Goal: Use online tool/utility: Utilize a website feature to perform a specific function

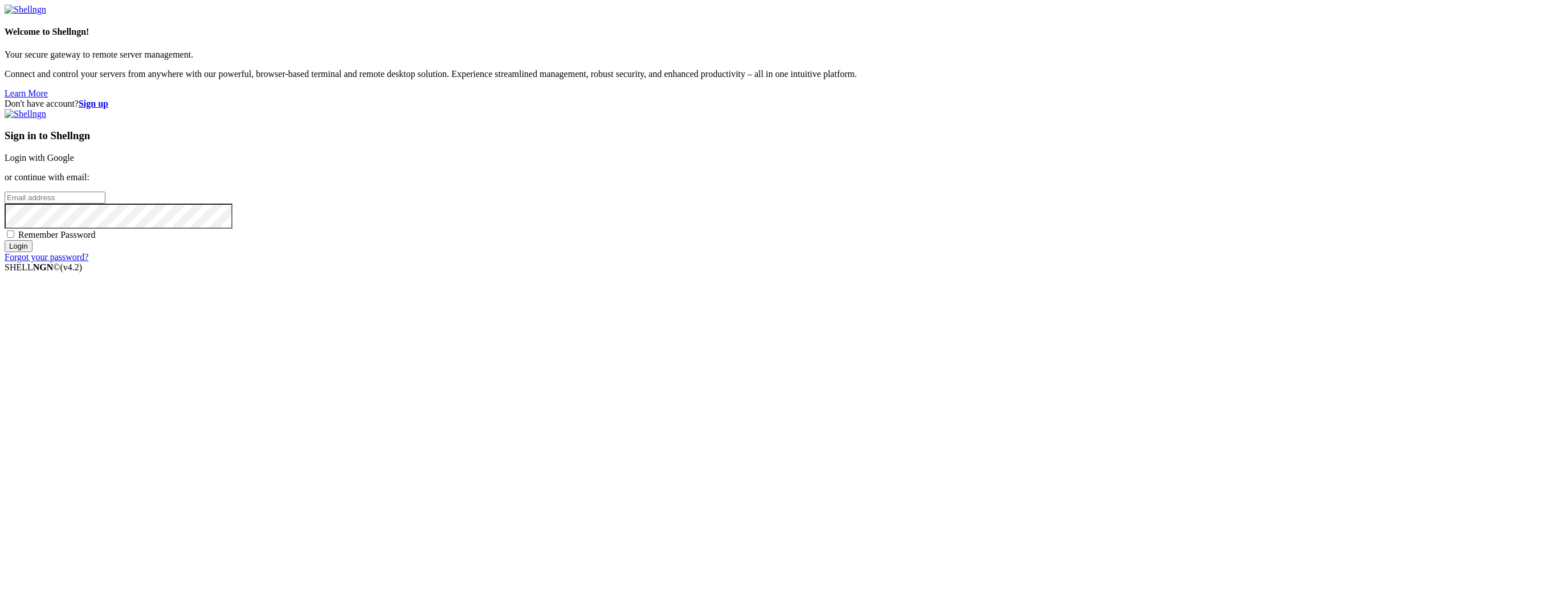
type input "root"
click at [74, 162] on link "Login with Google" at bounding box center [40, 157] width 70 height 10
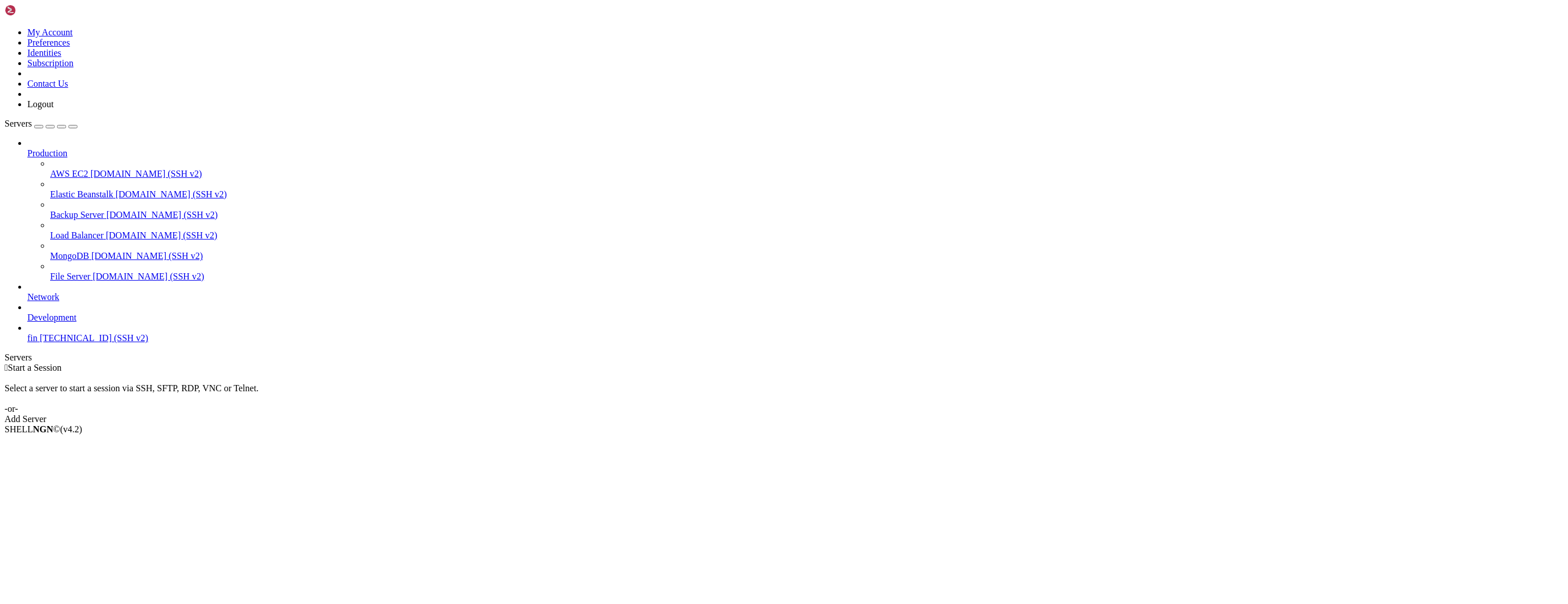
click at [37, 335] on span "fin" at bounding box center [32, 338] width 10 height 10
click at [82, 343] on span "[TECHNICAL_ID] (SSH v2)" at bounding box center [94, 338] width 108 height 10
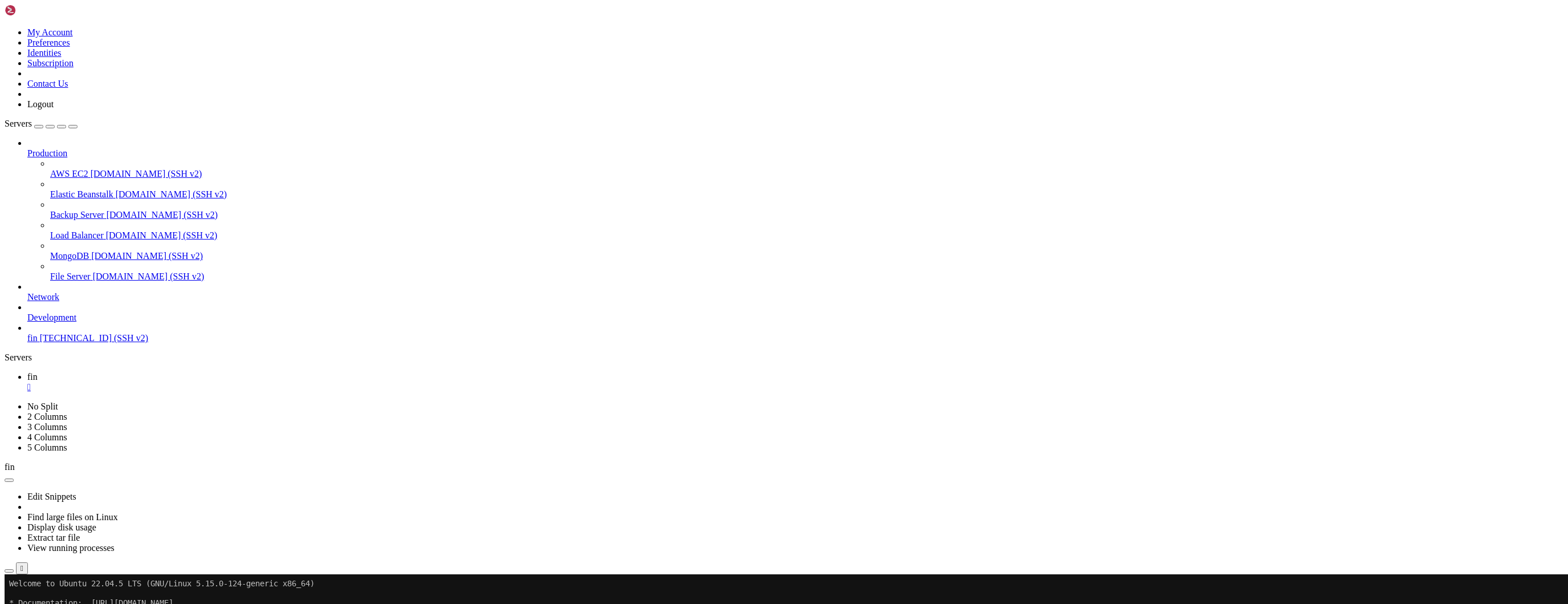
click at [9, 571] on icon "button" at bounding box center [9, 571] width 0 height 0
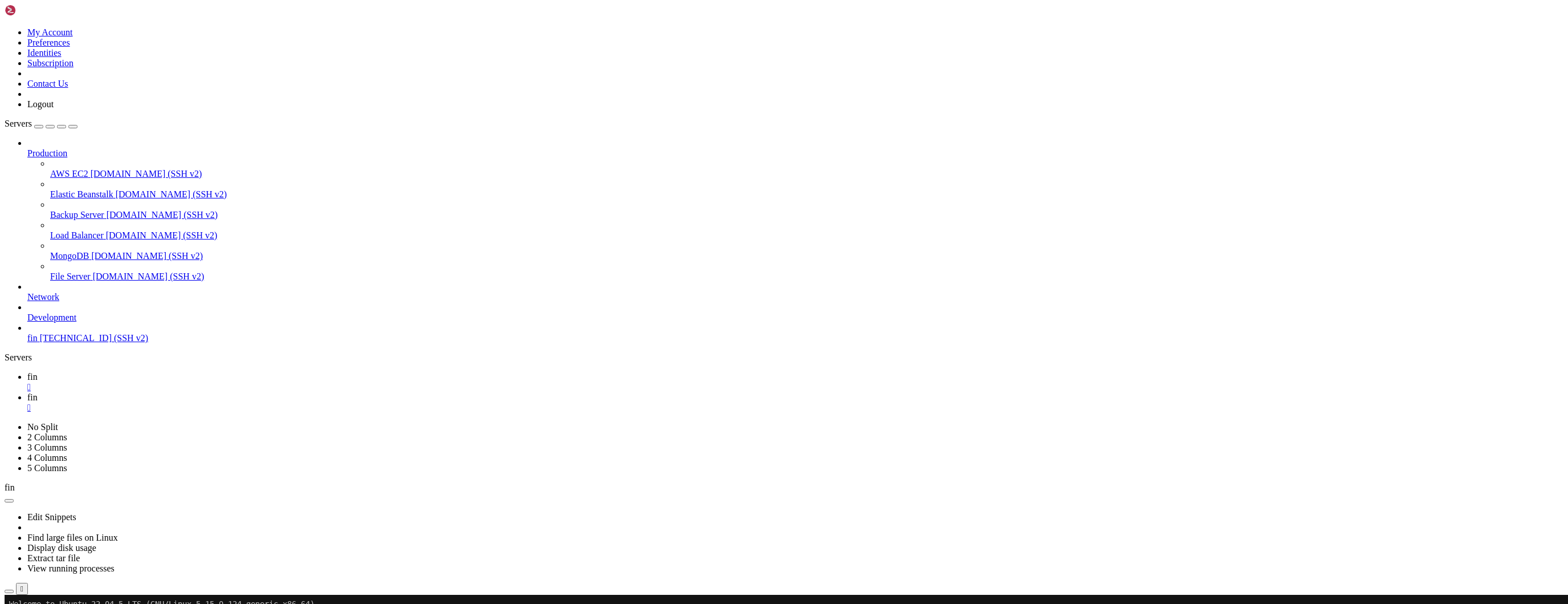
type input "/root"
